Goal: Information Seeking & Learning: Find specific fact

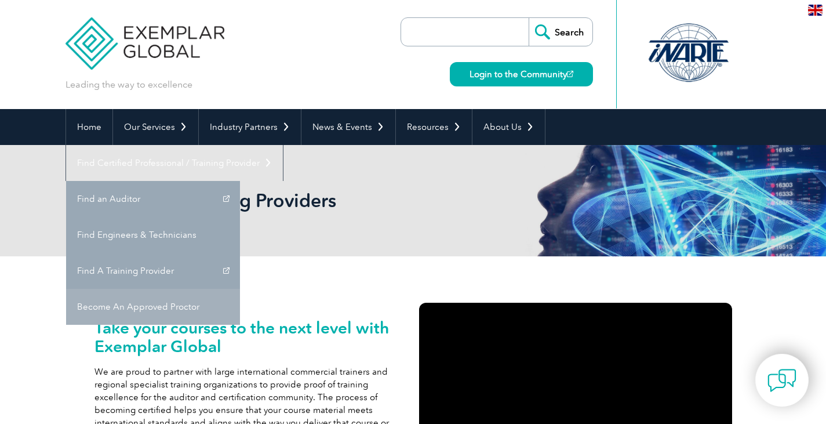
click at [240, 289] on link "Become An Approved Proctor" at bounding box center [153, 307] width 174 height 36
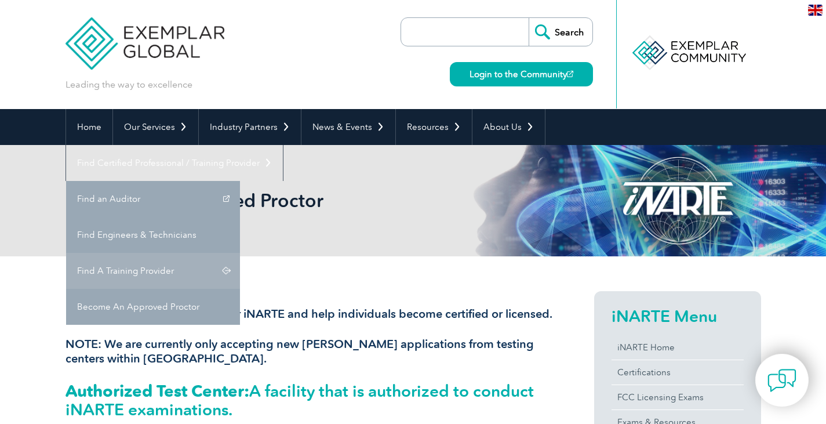
click at [240, 253] on link "Find A Training Provider" at bounding box center [153, 271] width 174 height 36
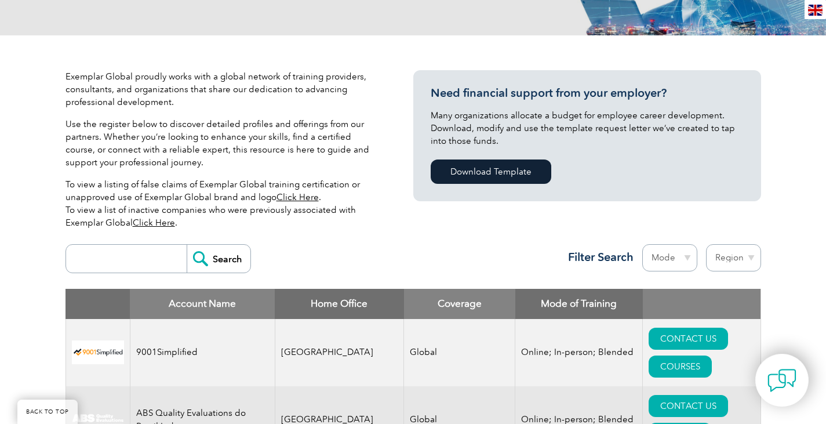
scroll to position [290, 0]
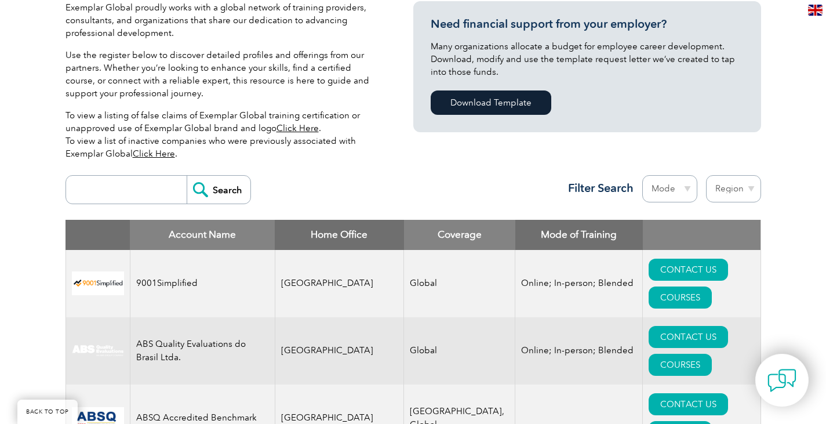
click at [107, 183] on input "search" at bounding box center [129, 190] width 115 height 28
type input "bilal"
click at [187, 176] on input "Search" at bounding box center [219, 190] width 64 height 28
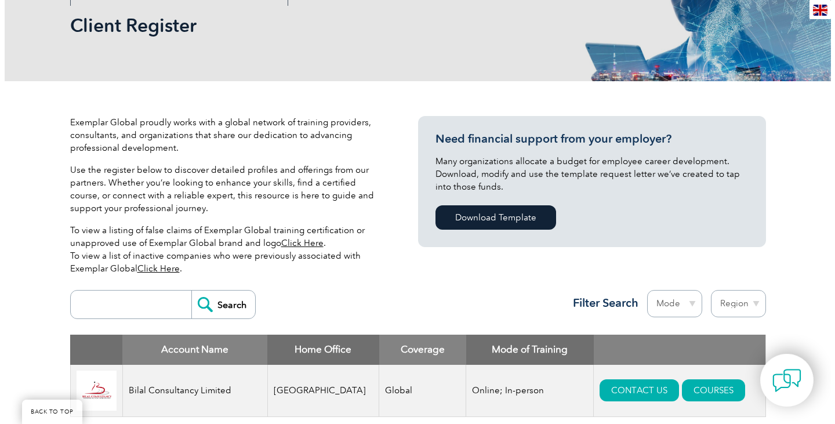
scroll to position [348, 0]
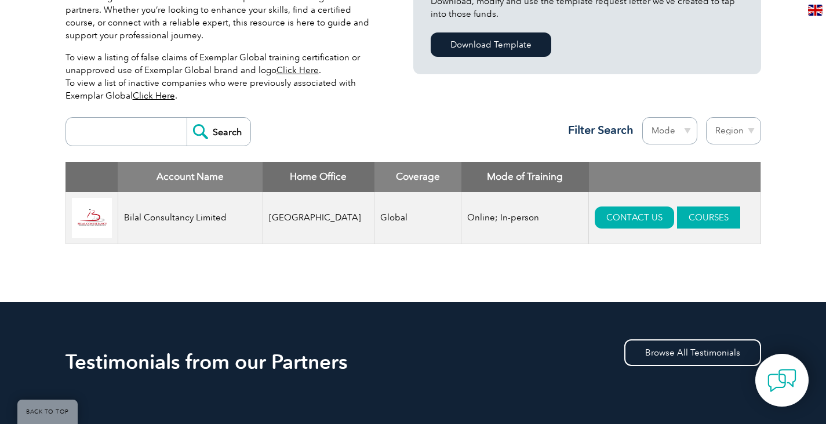
click at [688, 219] on link "COURSES" at bounding box center [708, 217] width 63 height 22
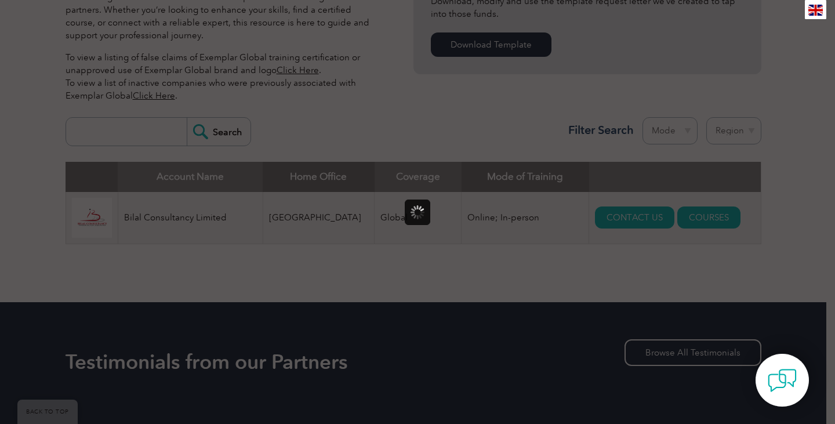
scroll to position [0, 0]
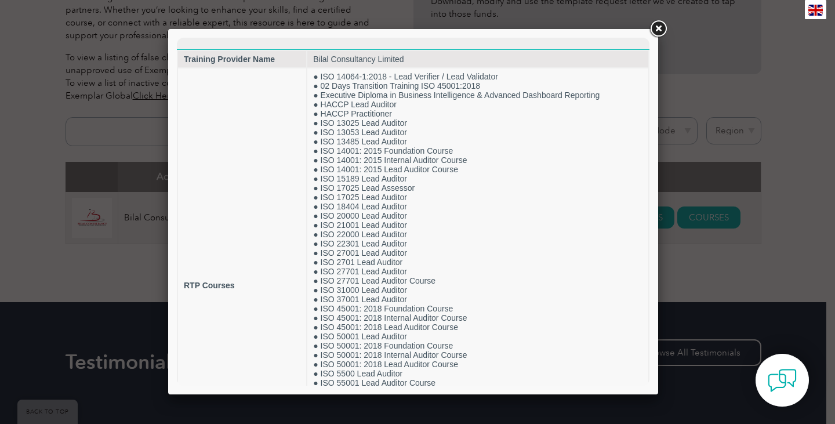
click at [663, 29] on link at bounding box center [658, 29] width 21 height 21
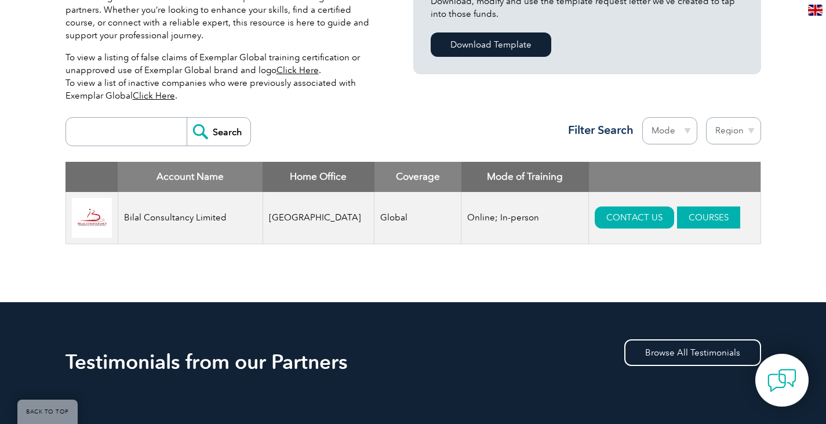
click at [677, 227] on link "COURSES" at bounding box center [708, 217] width 63 height 22
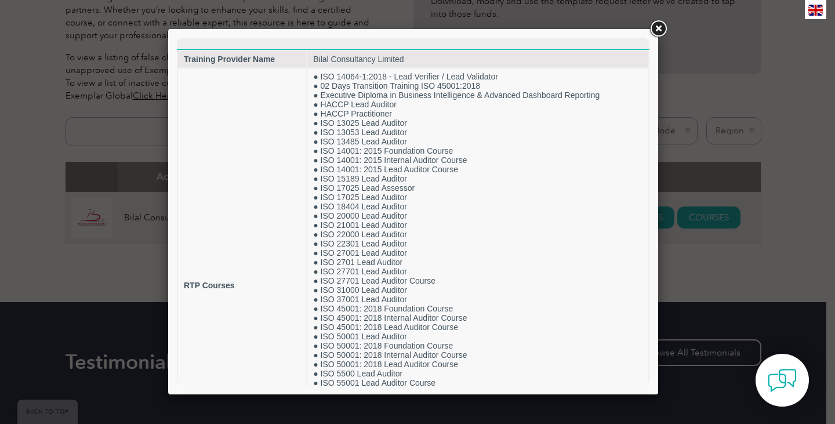
click at [783, 260] on div at bounding box center [417, 212] width 835 height 424
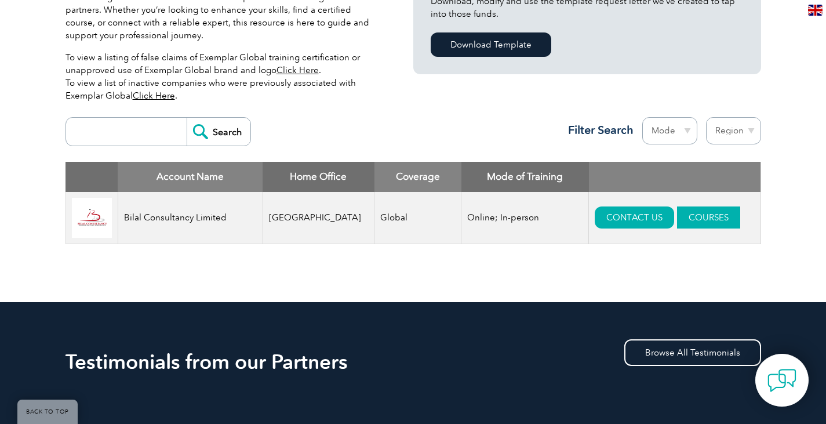
click at [707, 217] on link "COURSES" at bounding box center [708, 217] width 63 height 22
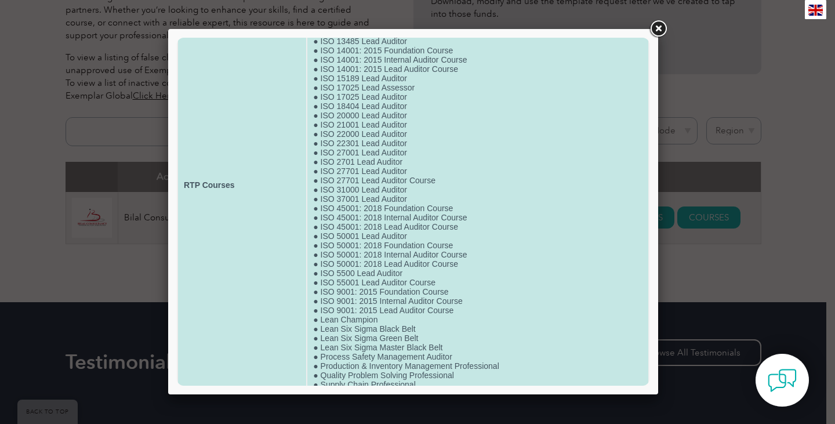
scroll to position [135, 0]
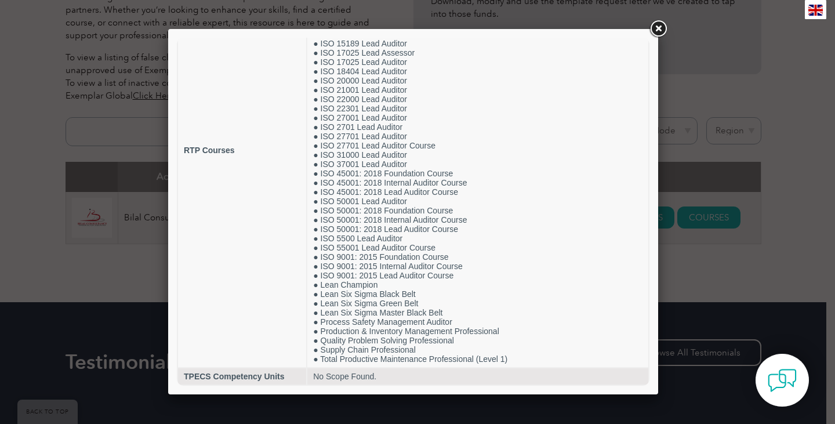
click at [744, 115] on div at bounding box center [417, 212] width 835 height 424
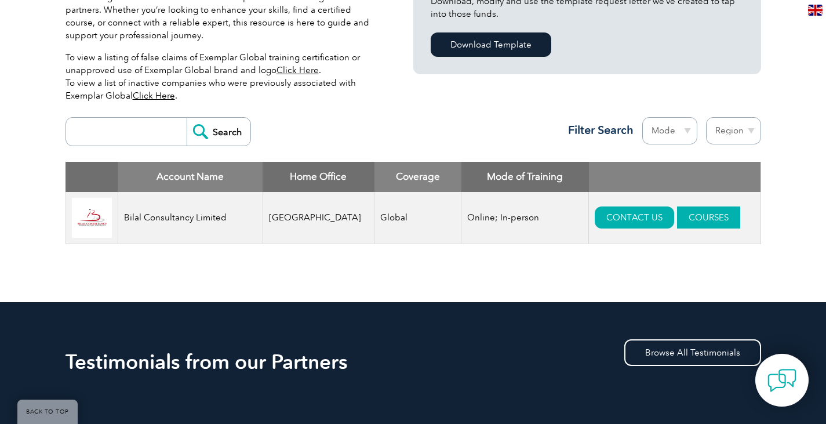
click at [706, 217] on link "COURSES" at bounding box center [708, 217] width 63 height 22
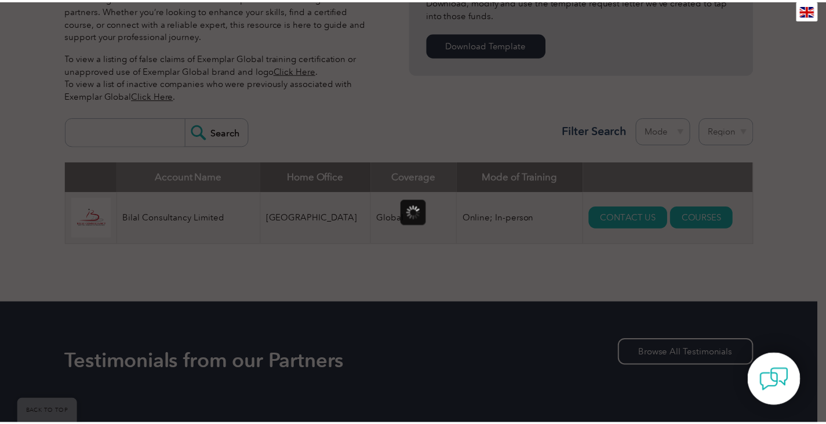
scroll to position [0, 0]
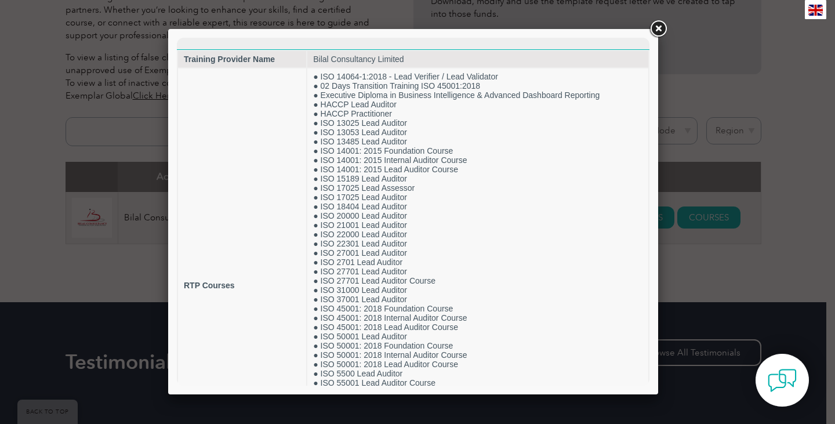
click at [653, 25] on link at bounding box center [658, 29] width 21 height 21
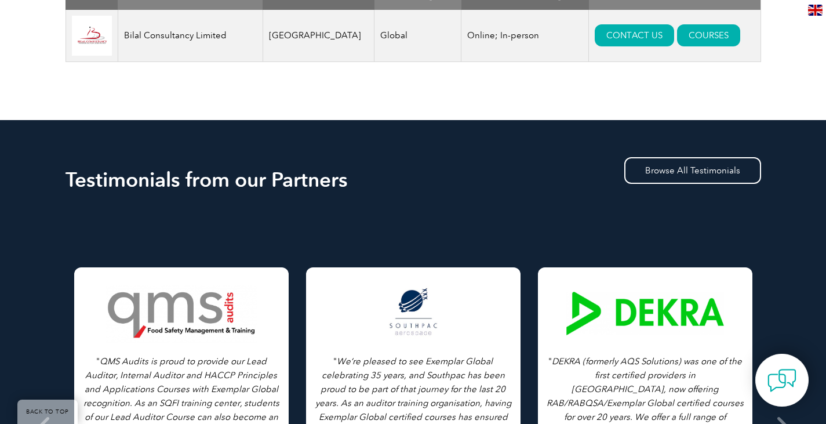
scroll to position [528, 0]
